Goal: Navigation & Orientation: Find specific page/section

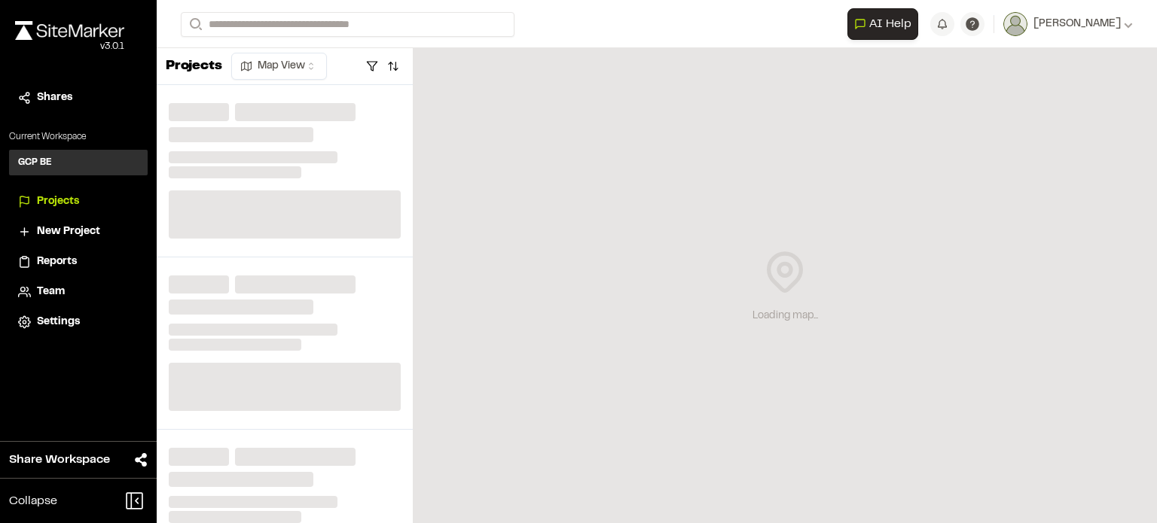
click at [58, 198] on span "Projects" at bounding box center [58, 202] width 42 height 17
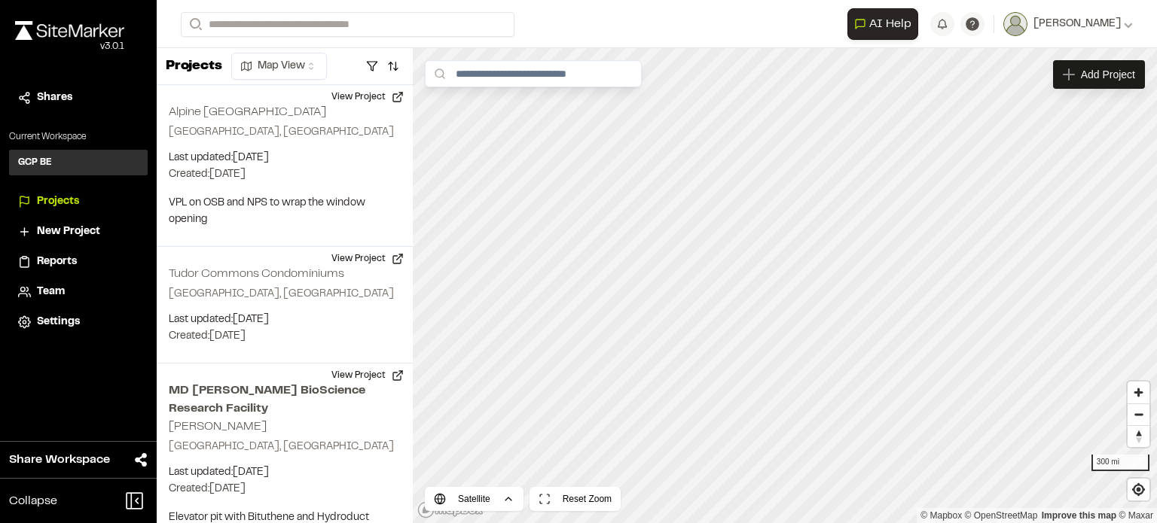
click at [50, 288] on span "Team" at bounding box center [51, 292] width 28 height 17
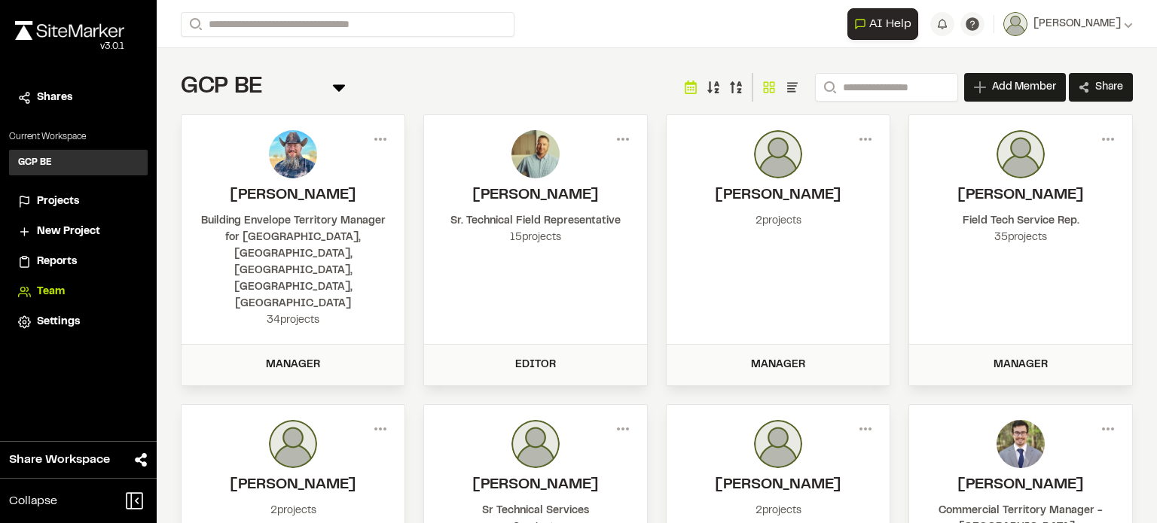
click at [37, 203] on span "Projects" at bounding box center [58, 202] width 42 height 17
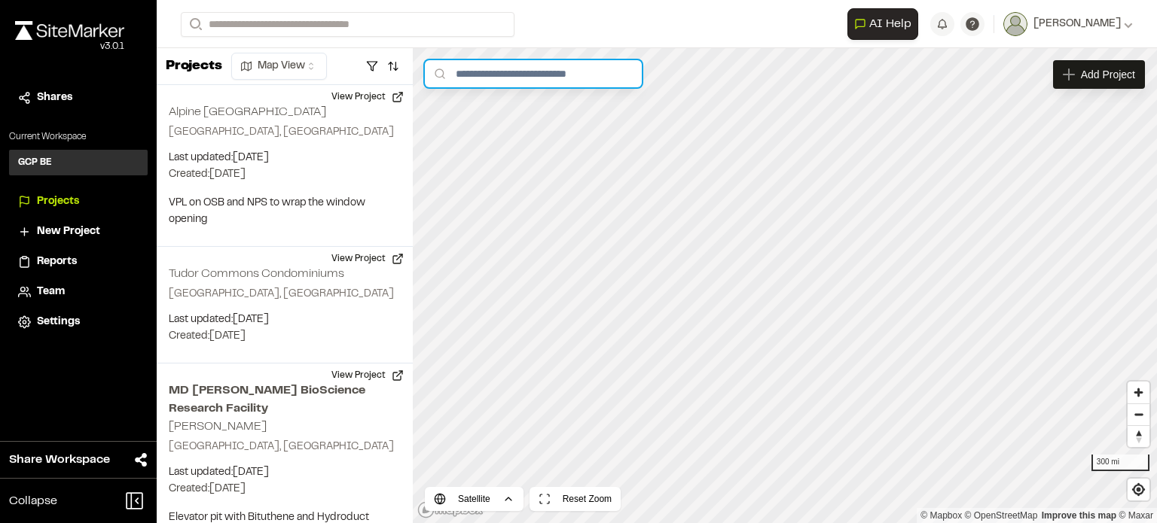
click at [489, 77] on input "text" at bounding box center [533, 73] width 217 height 27
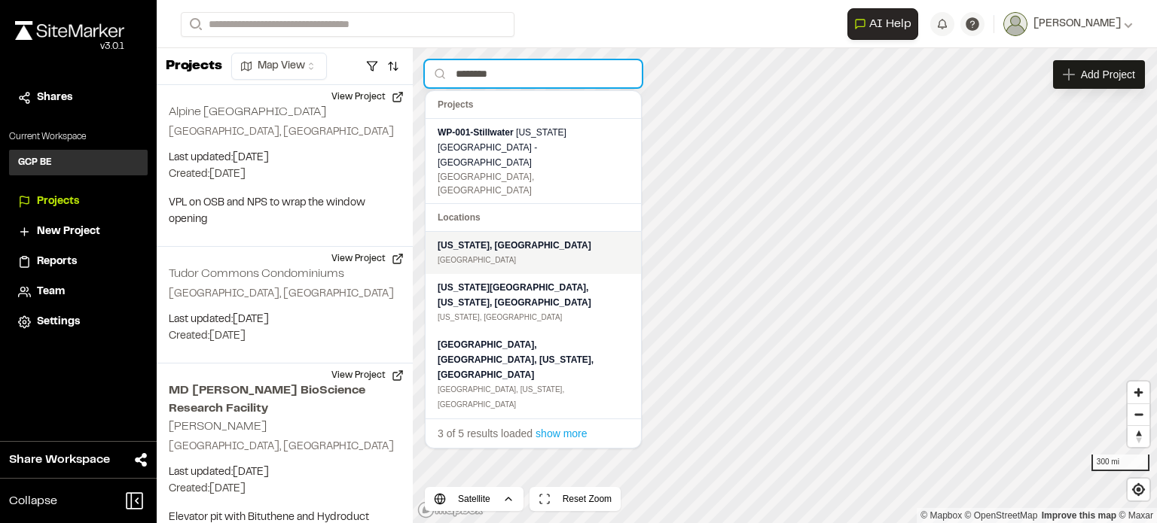
type input "********"
click at [487, 238] on div "[US_STATE], [GEOGRAPHIC_DATA]" at bounding box center [533, 245] width 191 height 15
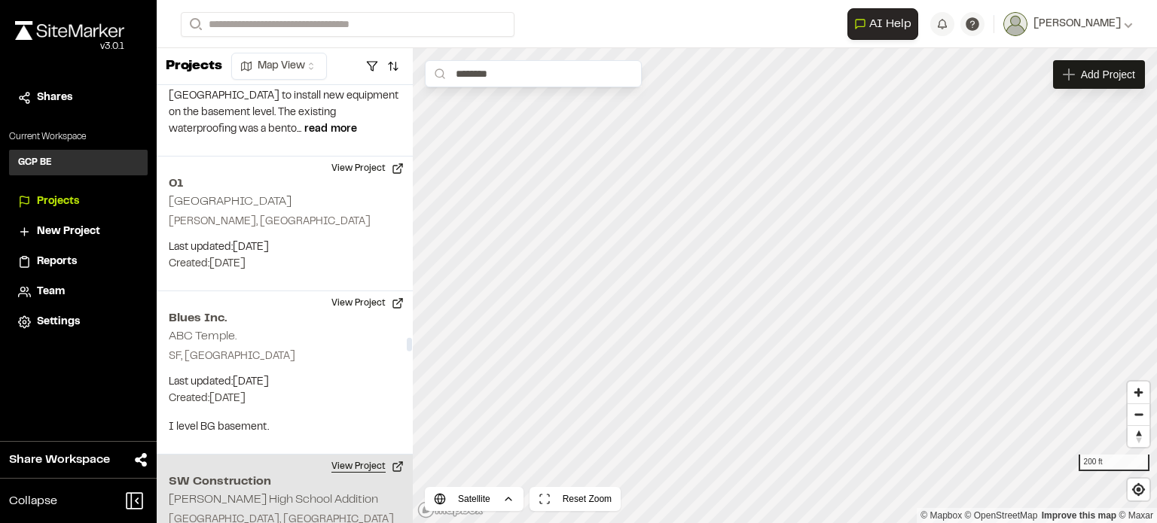
scroll to position [22140, 0]
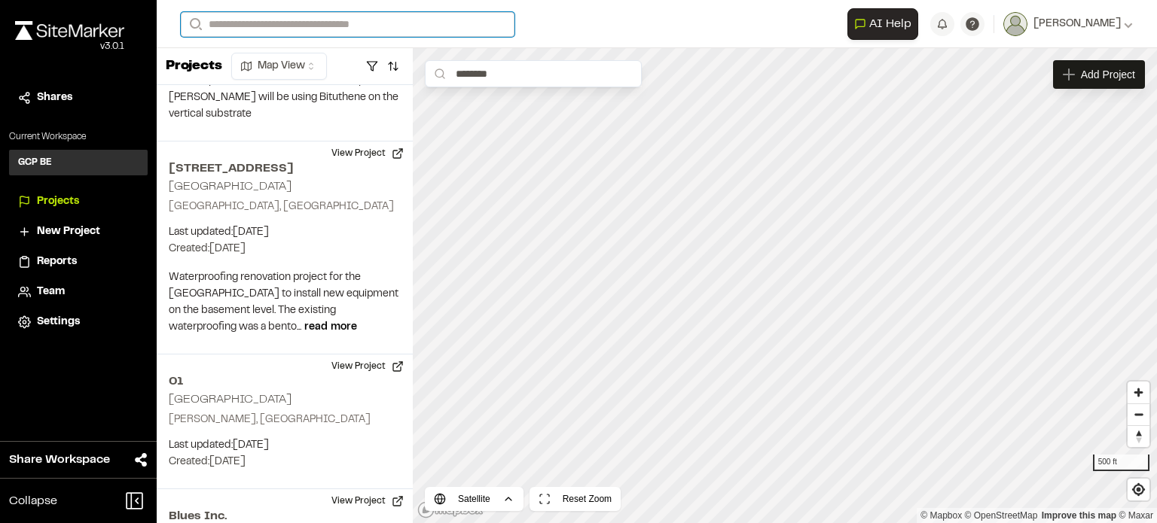
click at [276, 31] on input "Search" at bounding box center [348, 24] width 334 height 25
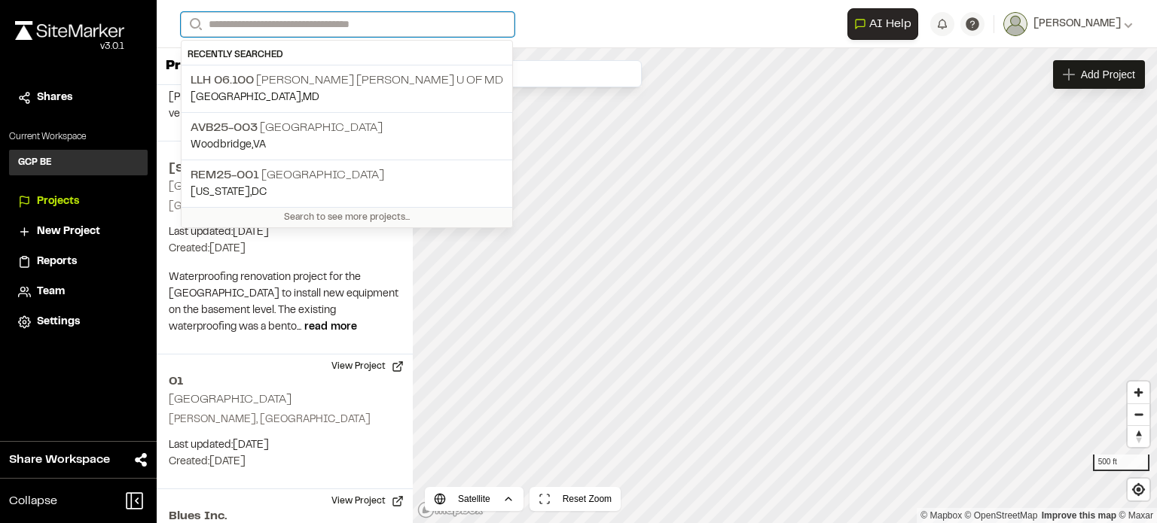
click at [276, 31] on input "Search" at bounding box center [348, 24] width 334 height 25
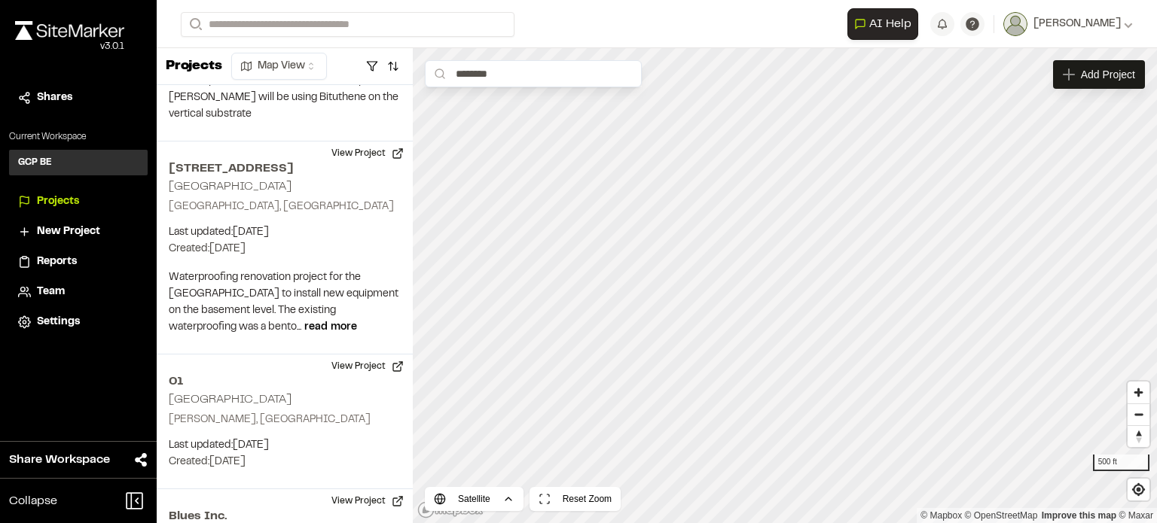
click at [51, 257] on span "Reports" at bounding box center [57, 262] width 40 height 17
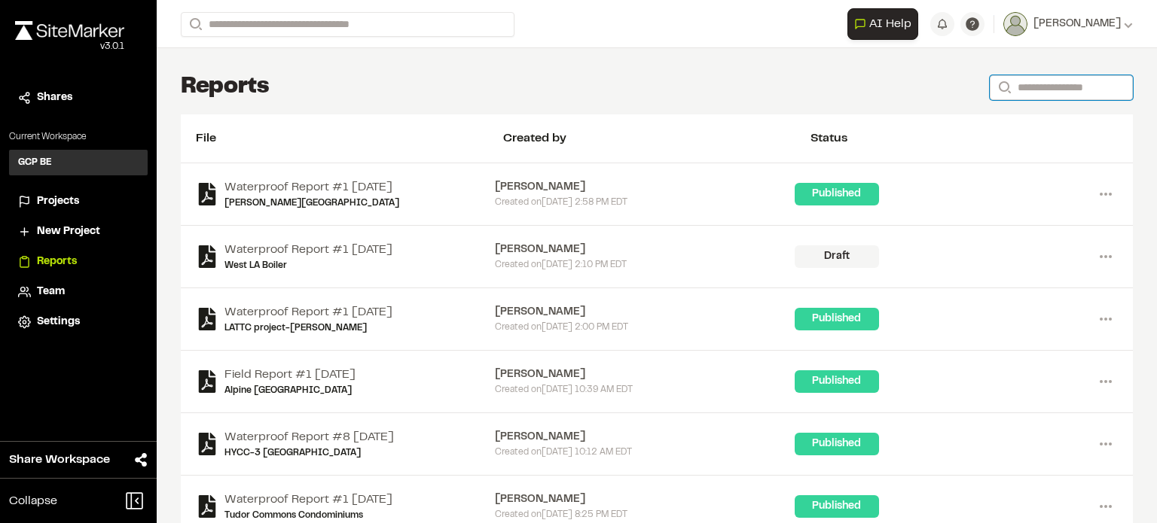
click at [1048, 87] on input "Search" at bounding box center [1061, 87] width 143 height 25
type input "****"
